Goal: Information Seeking & Learning: Learn about a topic

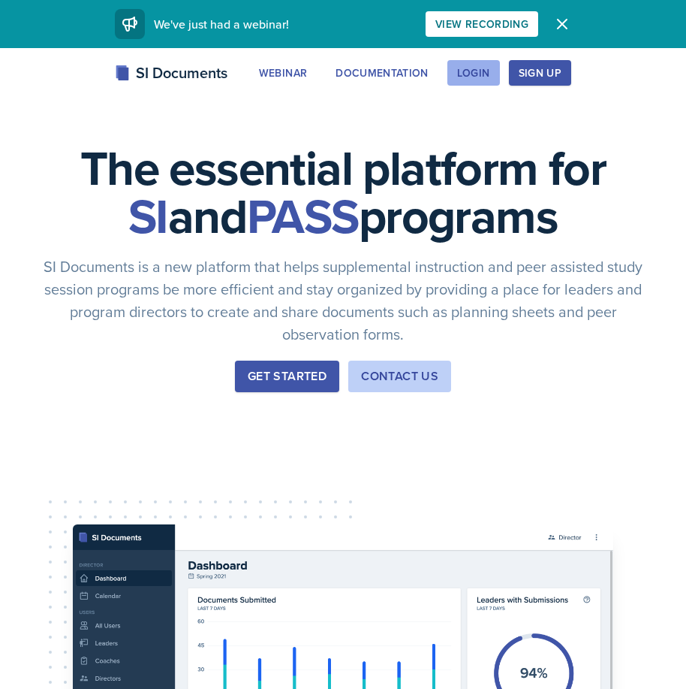
click at [467, 76] on div "Login" at bounding box center [473, 73] width 33 height 12
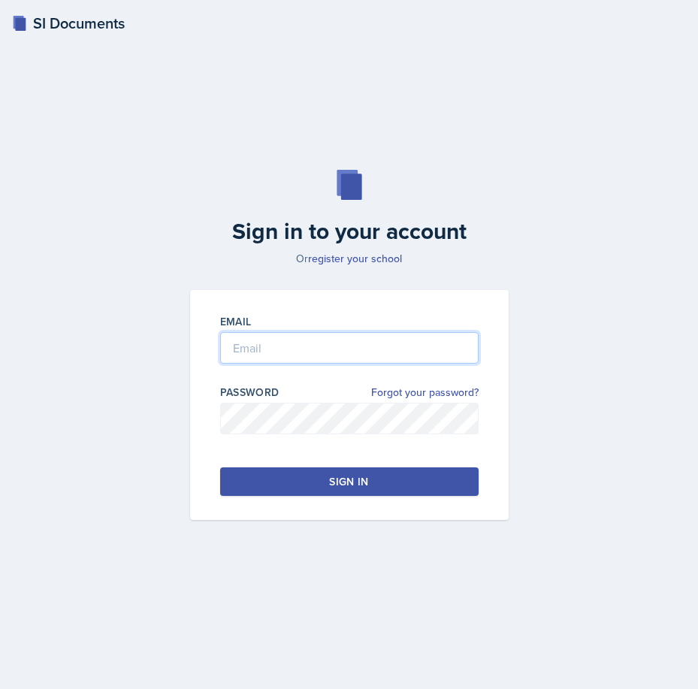
click at [297, 346] on input "email" at bounding box center [349, 348] width 258 height 32
type input "[EMAIL_ADDRESS][DOMAIN_NAME]"
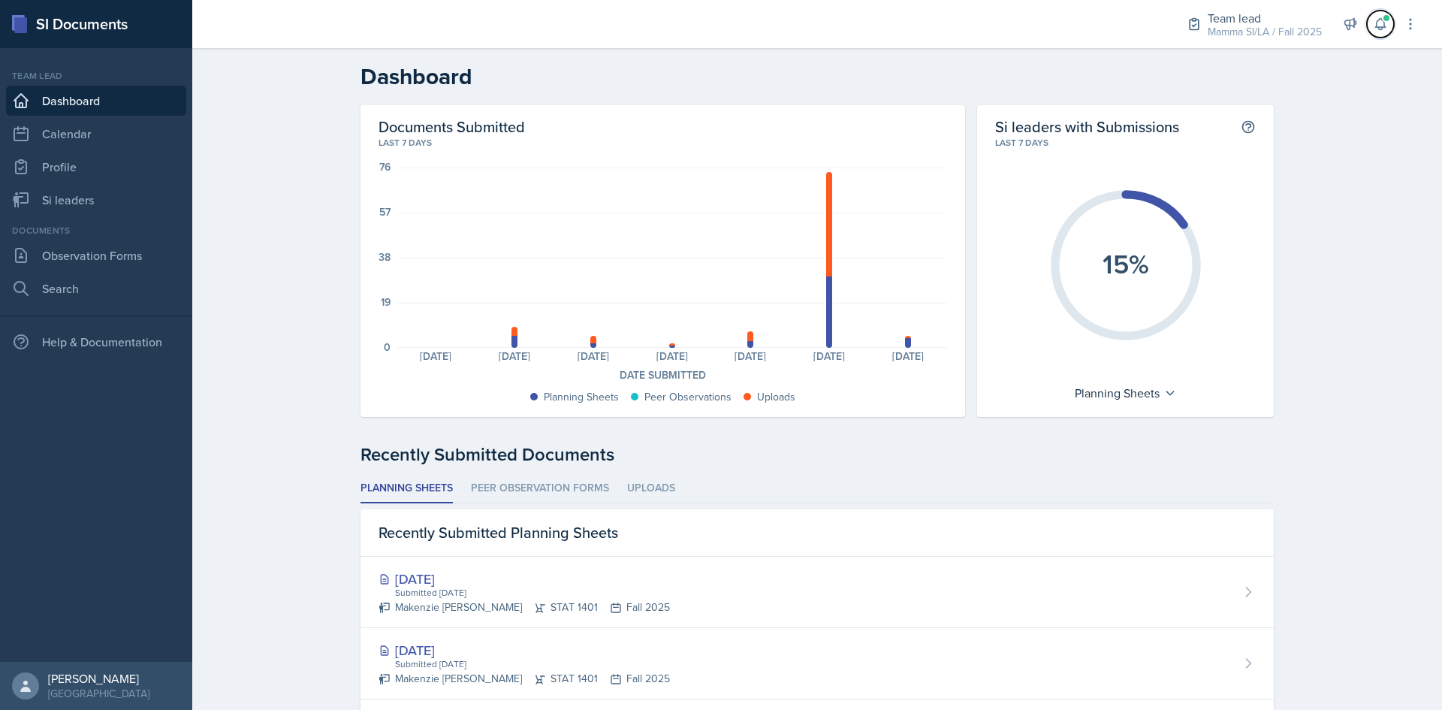
click at [686, 24] on button at bounding box center [1380, 24] width 27 height 27
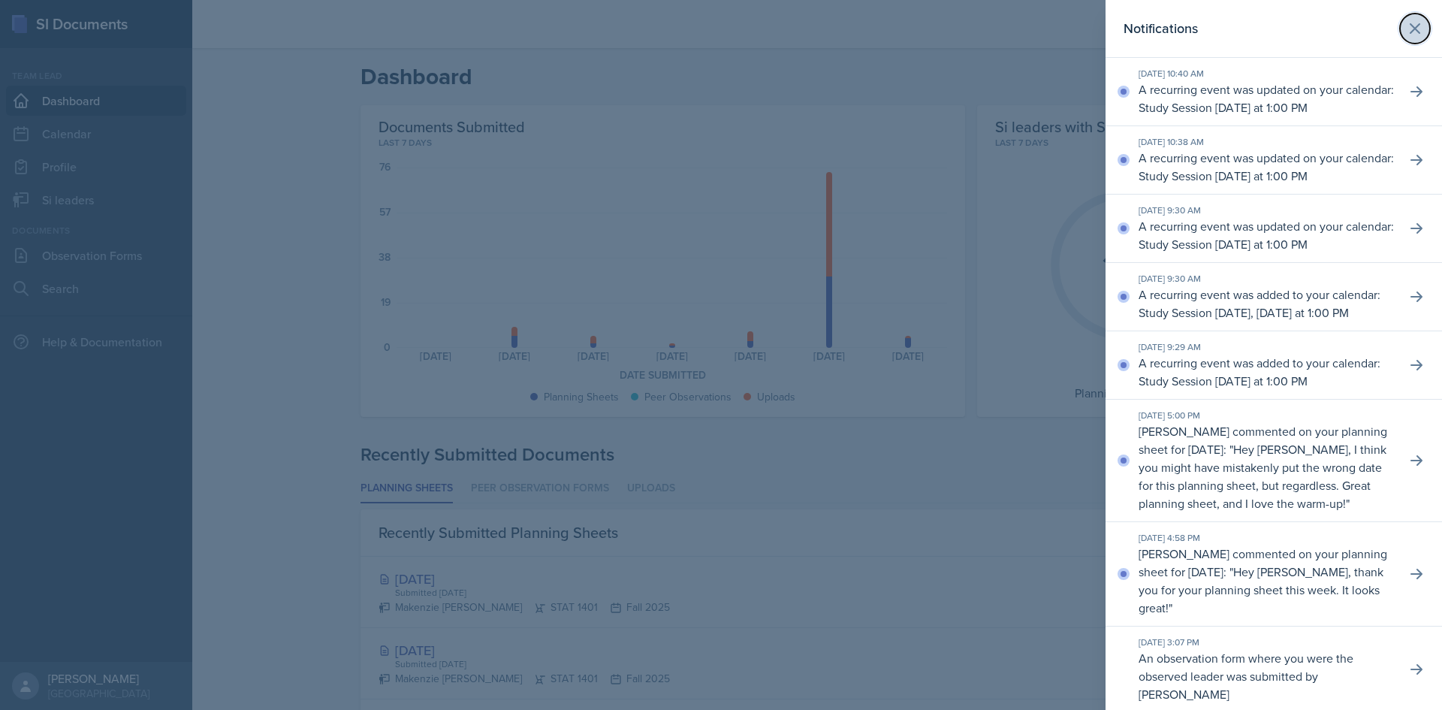
click at [686, 24] on icon at bounding box center [1414, 28] width 9 height 9
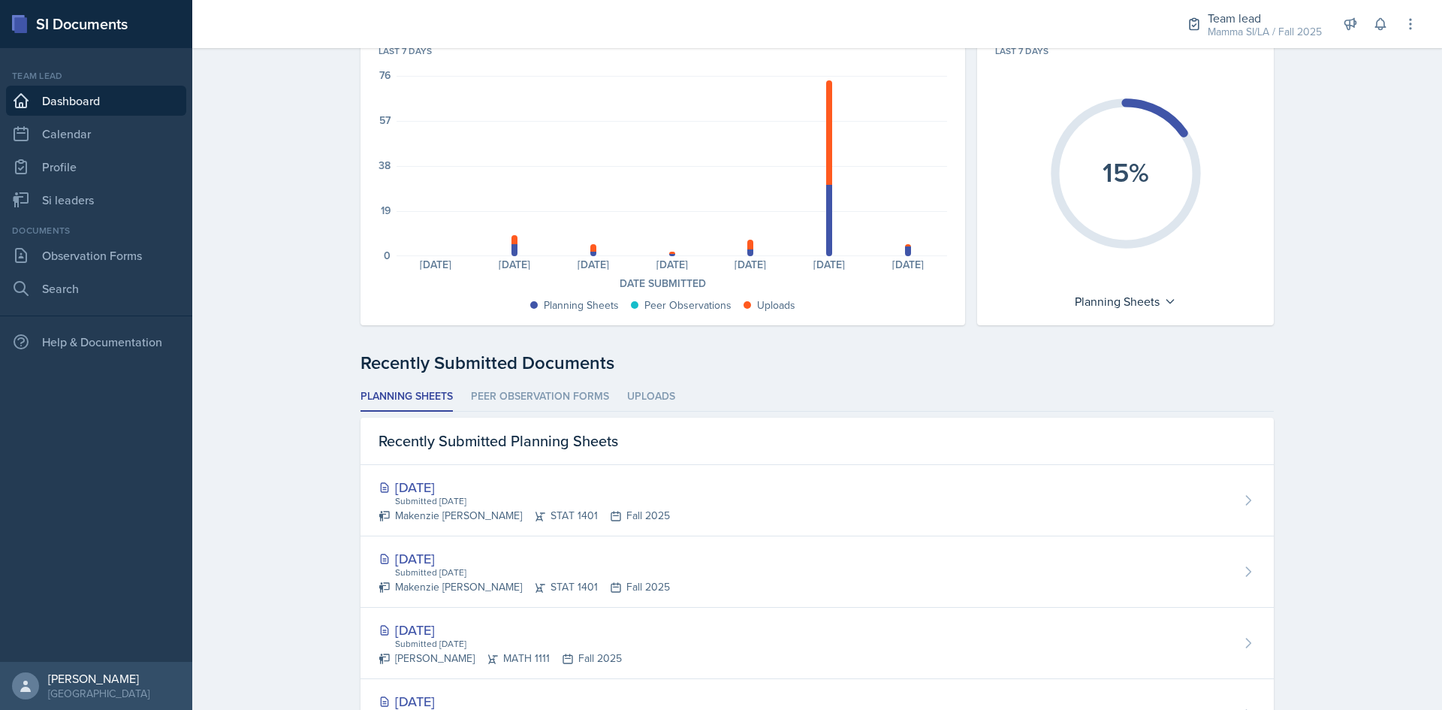
scroll to position [75, 0]
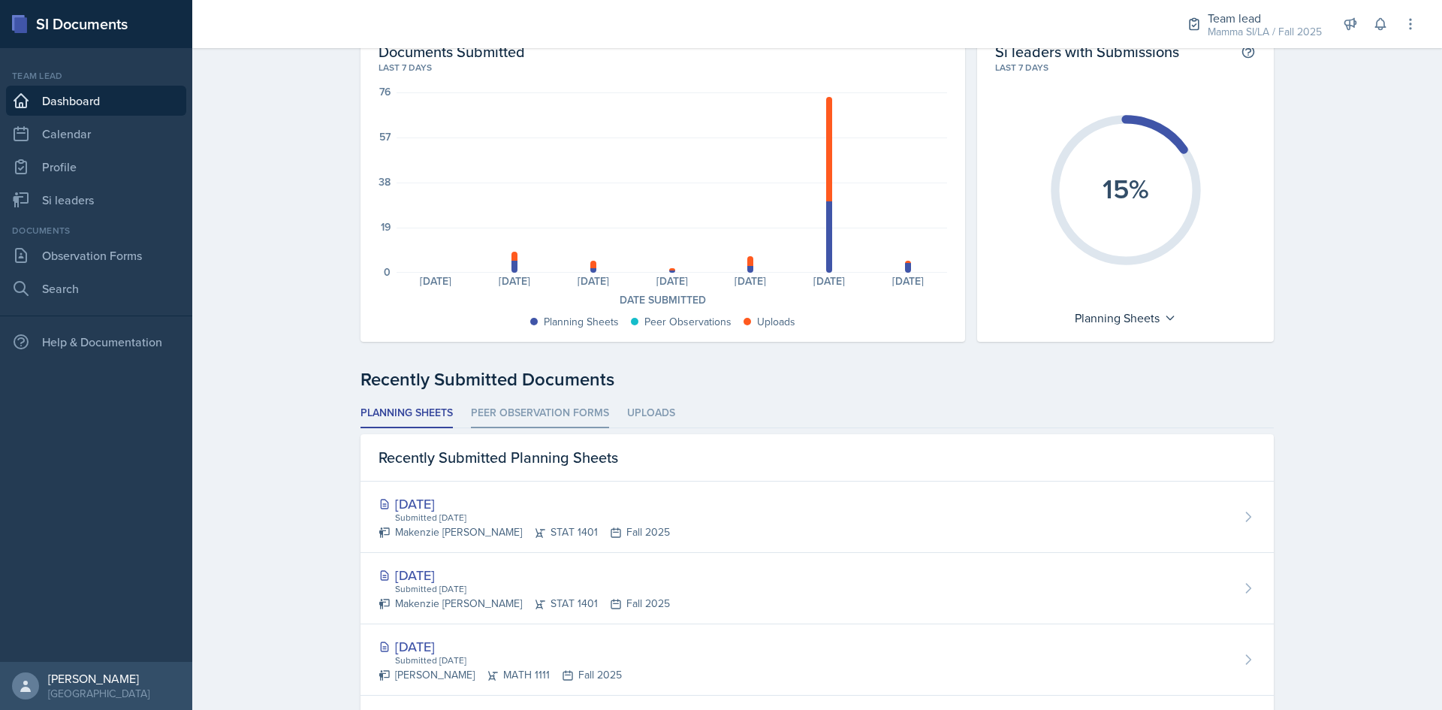
click at [549, 418] on li "Peer Observation Forms" at bounding box center [540, 413] width 138 height 29
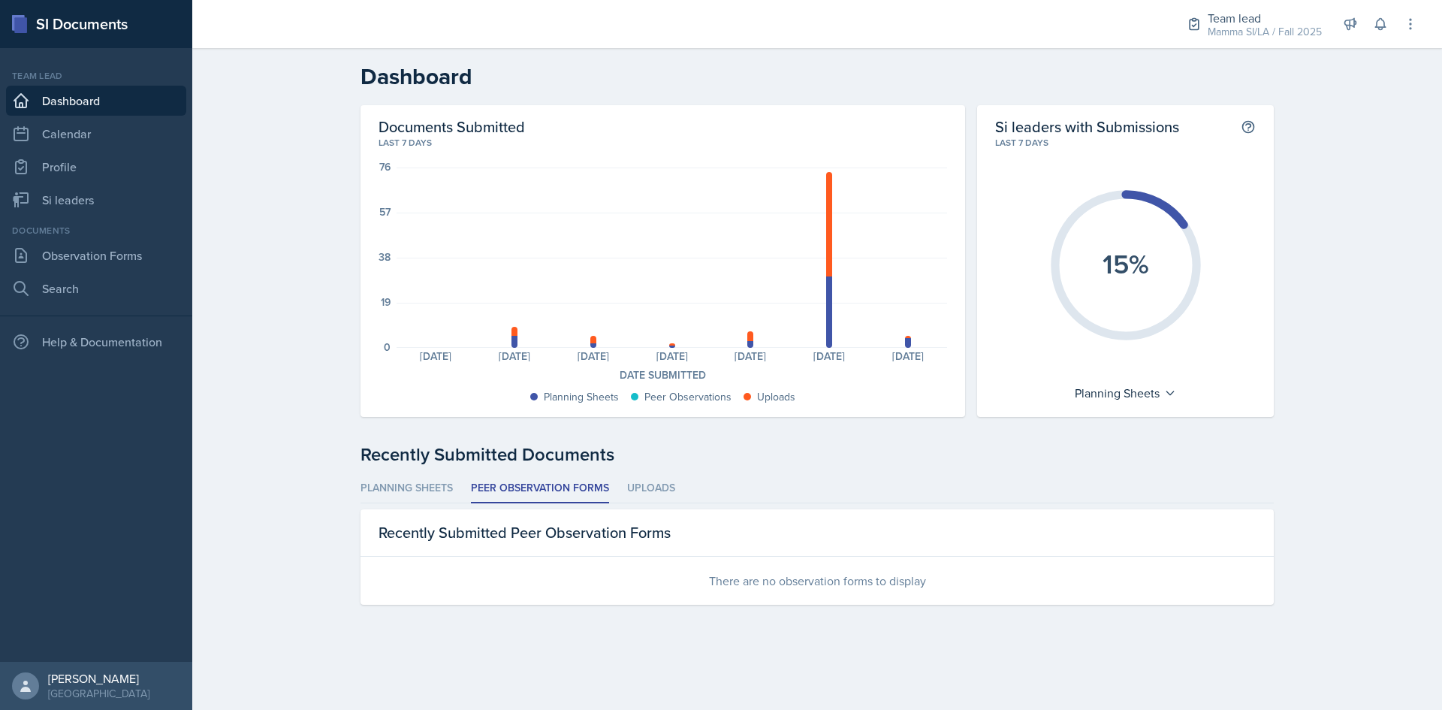
scroll to position [0, 0]
click at [666, 490] on li "Uploads" at bounding box center [651, 488] width 48 height 29
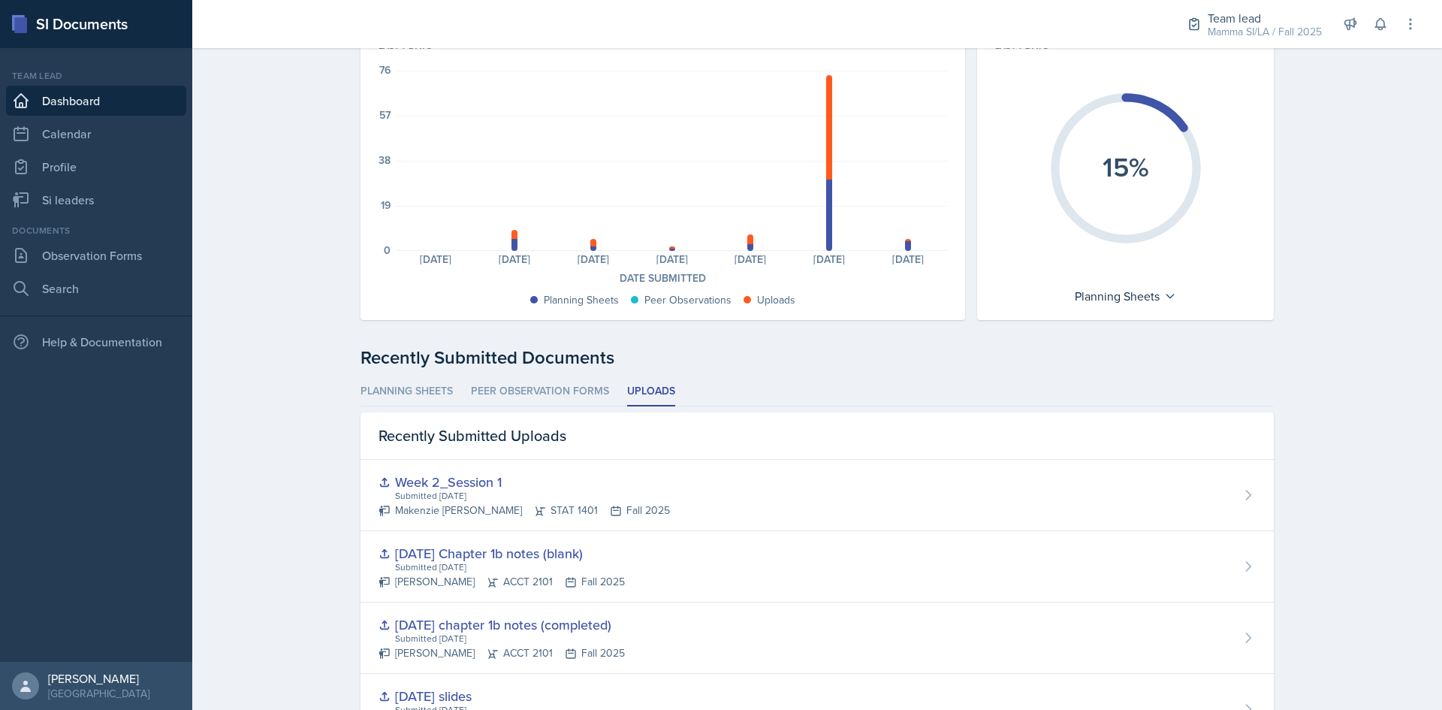
scroll to position [75, 0]
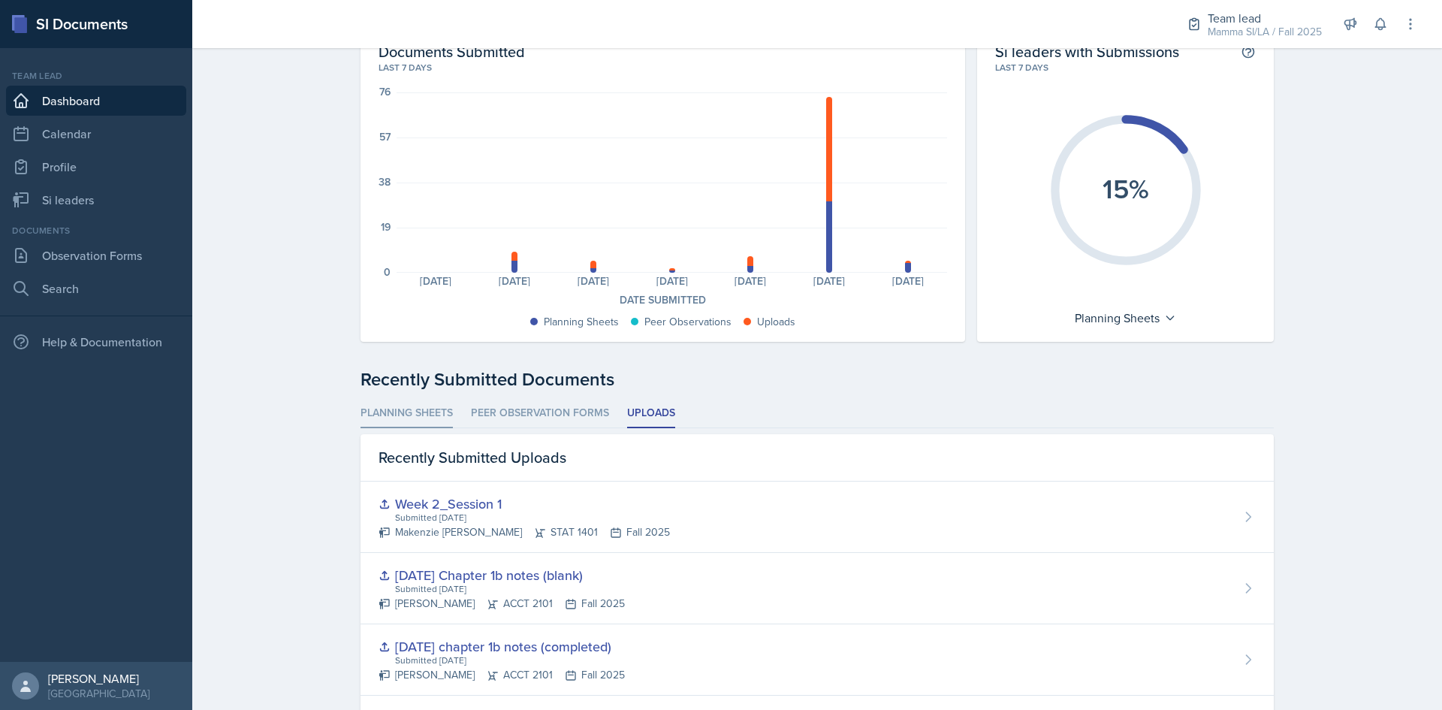
click at [433, 407] on li "Planning Sheets" at bounding box center [406, 413] width 92 height 29
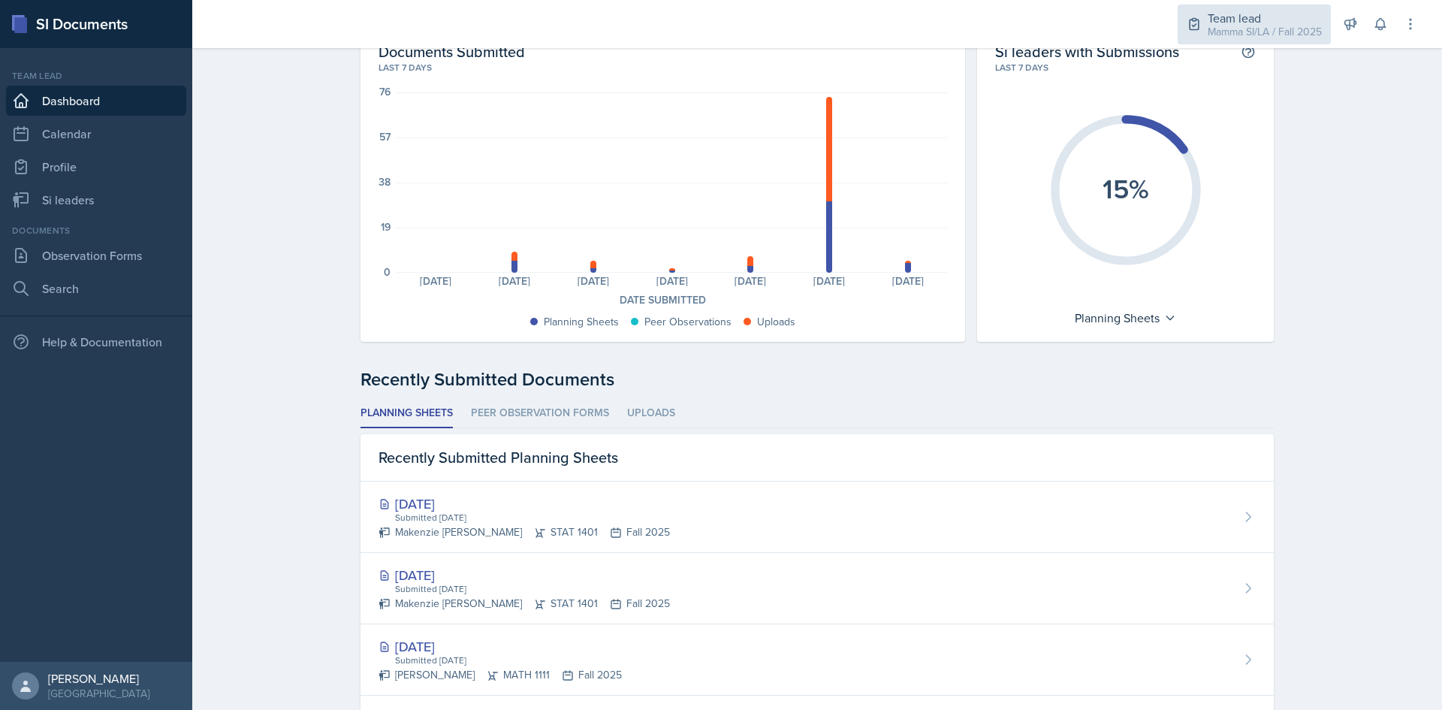
click at [686, 11] on div "Team lead" at bounding box center [1264, 18] width 114 height 18
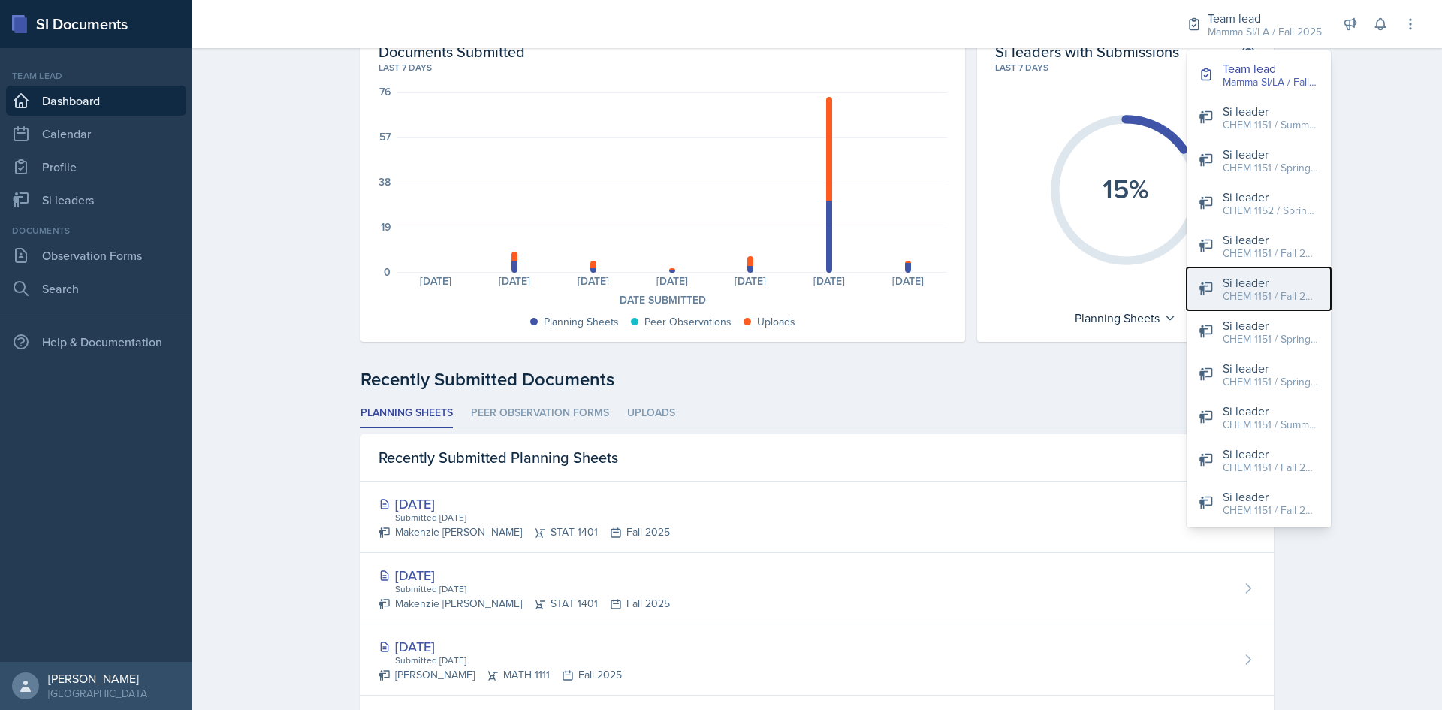
click at [686, 291] on div "CHEM 1151 / Fall 2025" at bounding box center [1270, 296] width 96 height 16
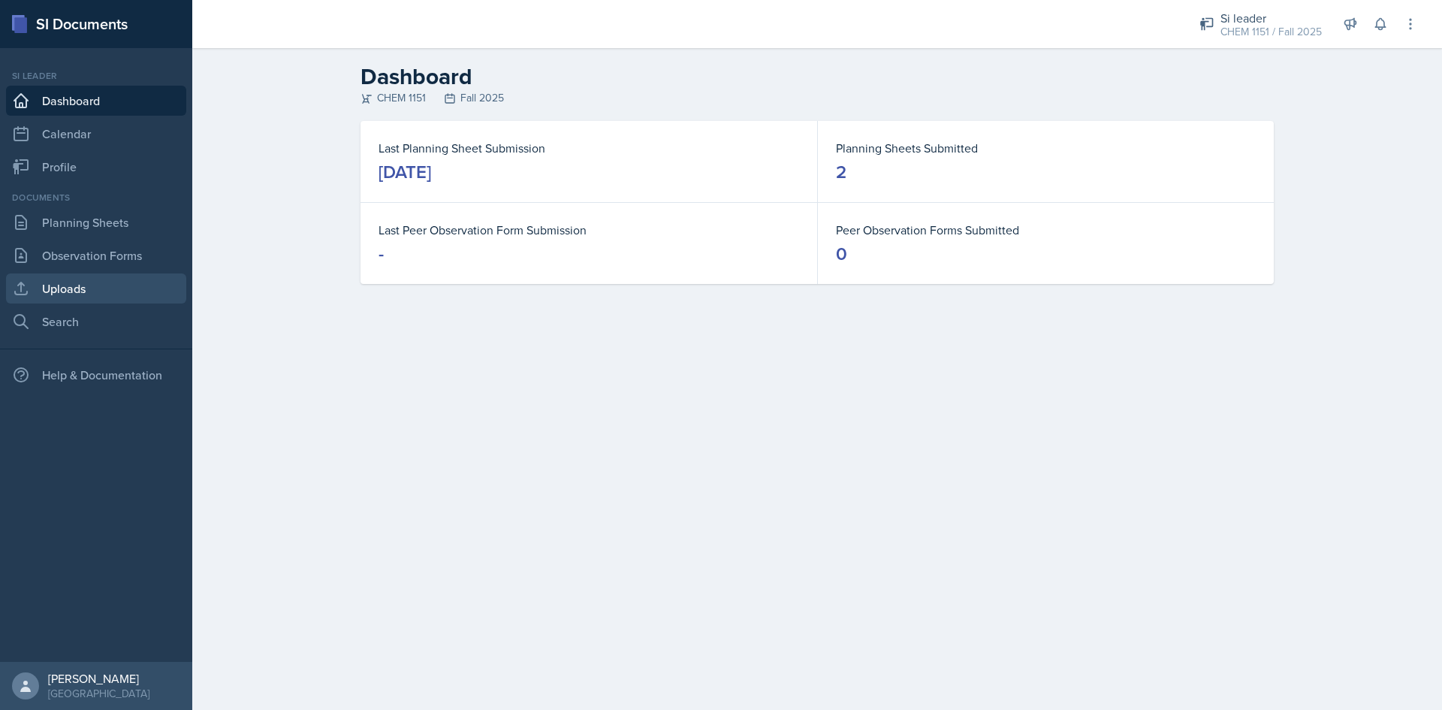
click at [87, 288] on link "Uploads" at bounding box center [96, 288] width 180 height 30
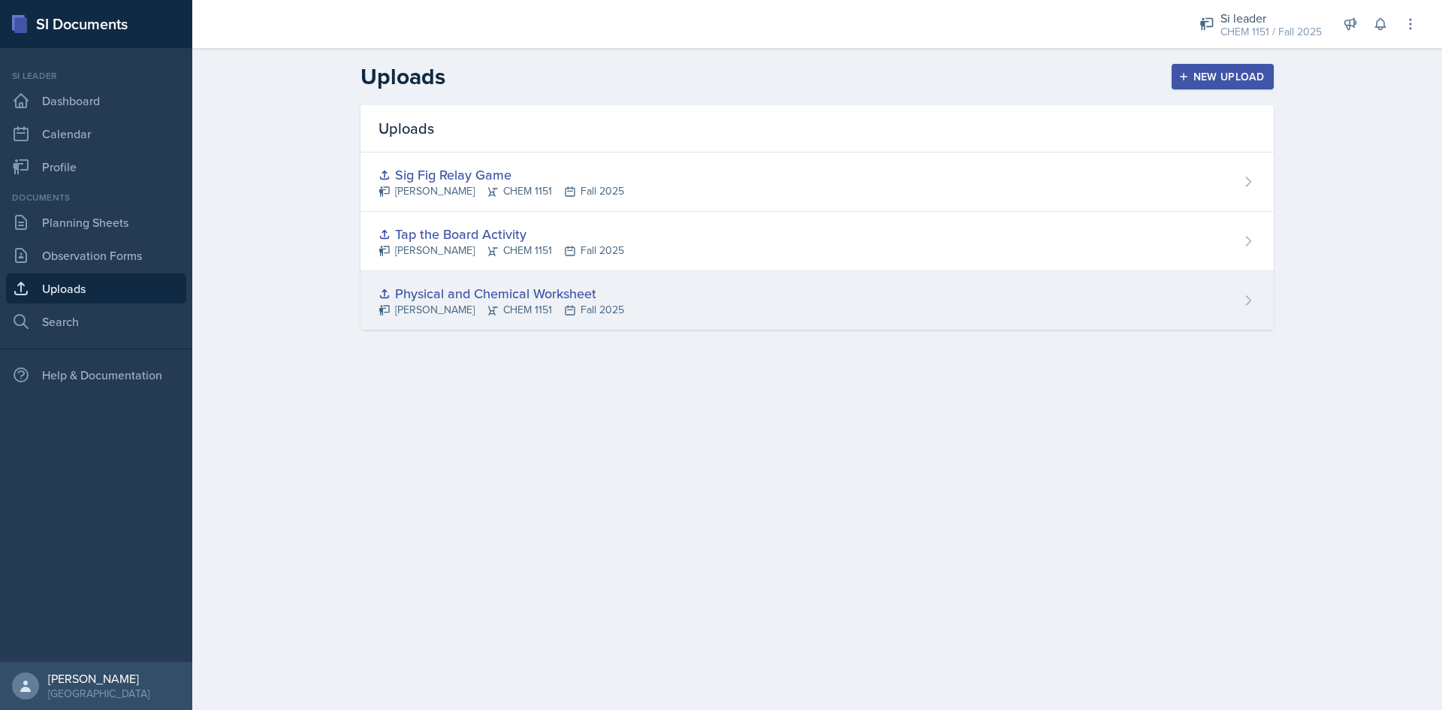
click at [644, 285] on div "Physical and Chemical Worksheet [PERSON_NAME] CHEM 1151 Fall 2025" at bounding box center [816, 300] width 913 height 59
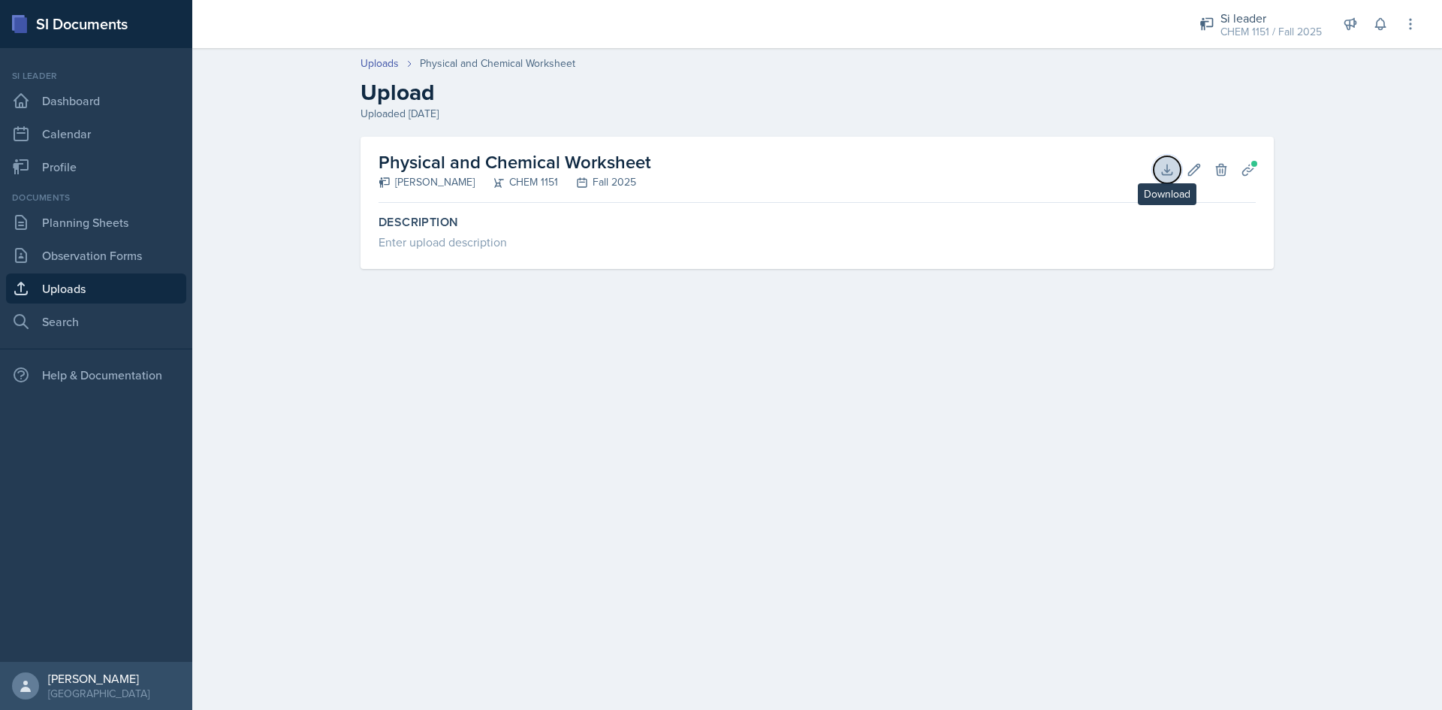
click at [686, 176] on icon at bounding box center [1166, 169] width 15 height 15
